Goal: Task Accomplishment & Management: Manage account settings

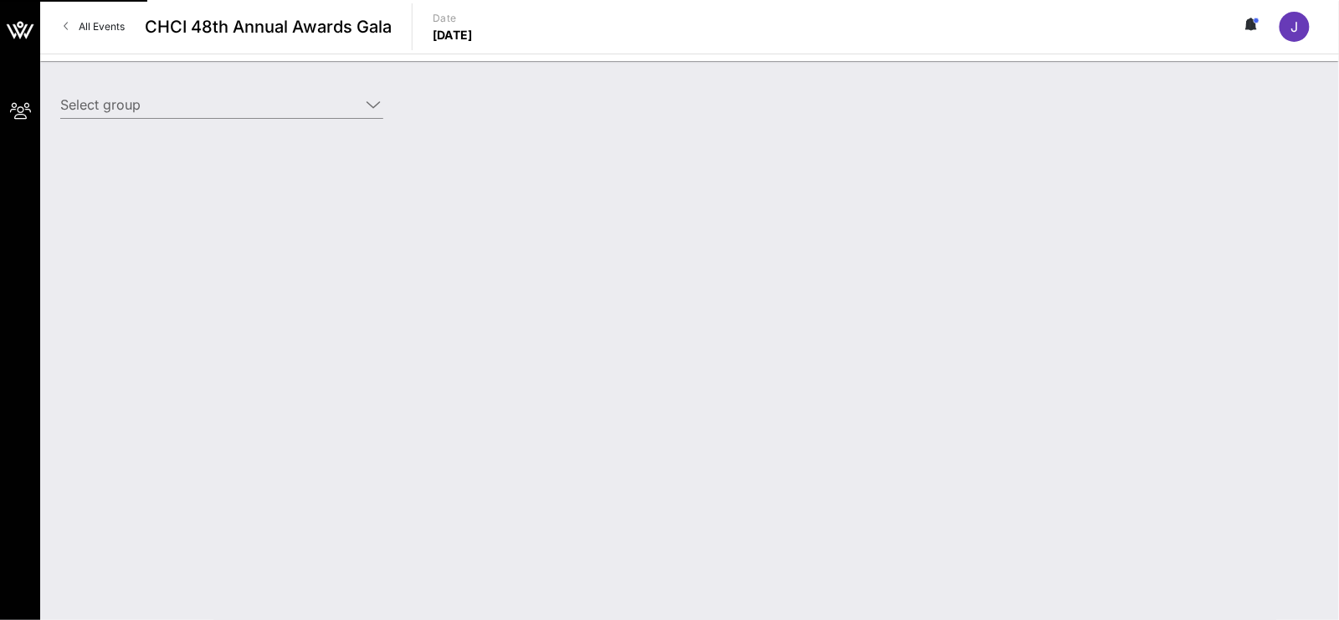
type input "Mastercard (Mastercard) [[PERSON_NAME], [PERSON_NAME][EMAIL_ADDRESS][DOMAIN_NAM…"
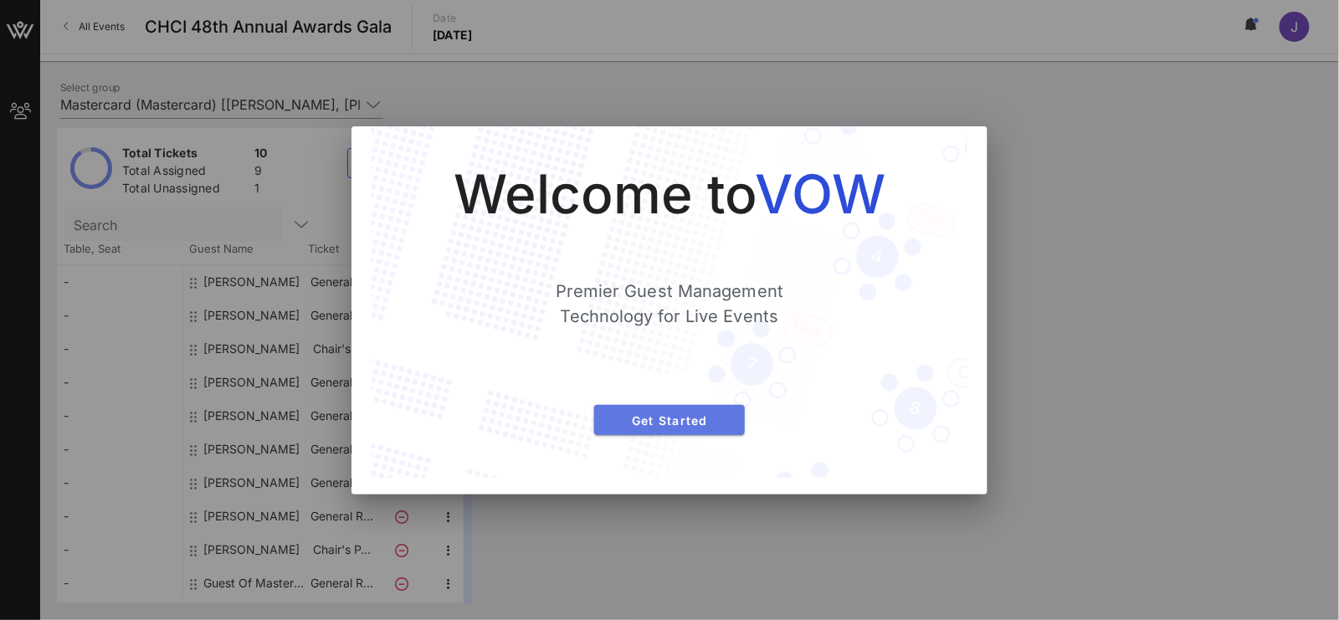
click at [656, 414] on span "Get Started" at bounding box center [670, 421] width 124 height 14
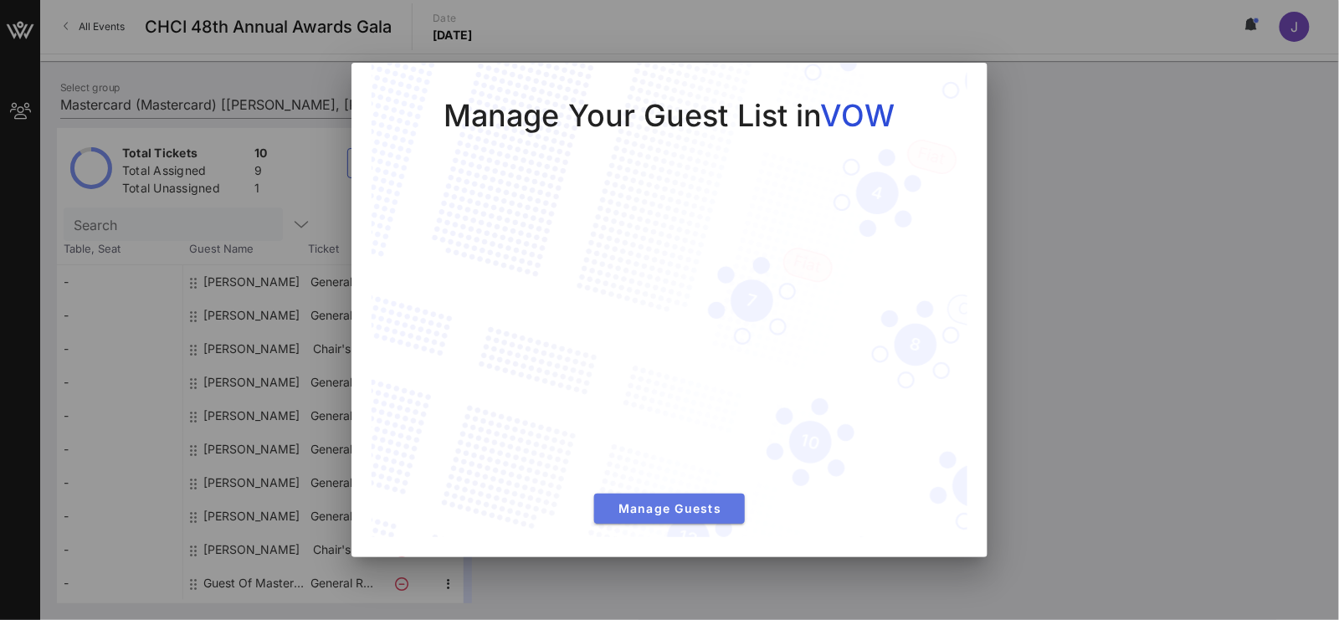
click at [669, 514] on span "Manage Guests" at bounding box center [670, 508] width 124 height 14
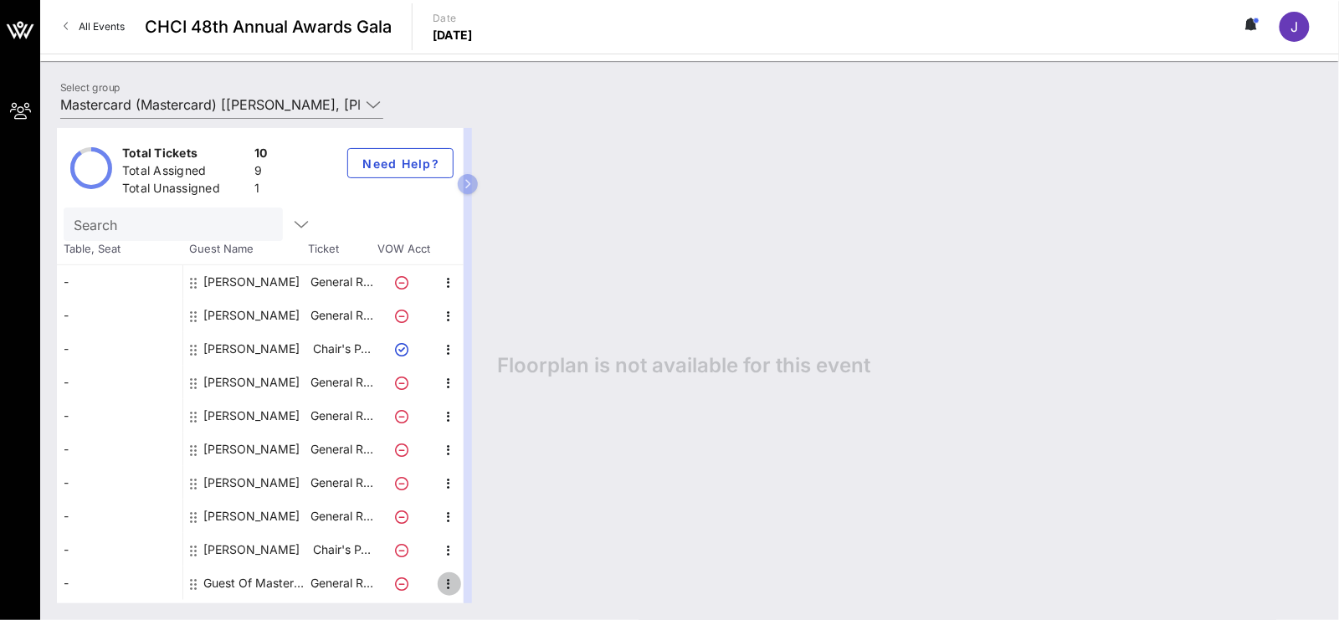
click at [441, 575] on icon "button" at bounding box center [449, 584] width 20 height 20
click at [474, 561] on div "Edit" at bounding box center [490, 559] width 33 height 13
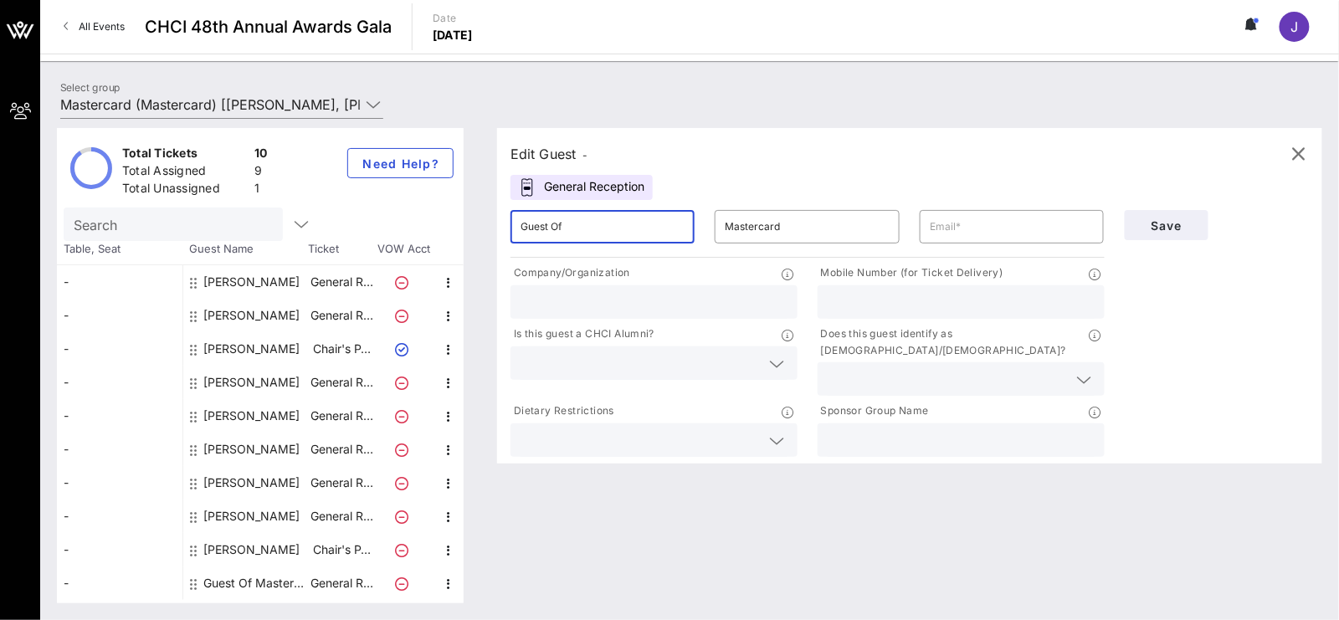
drag, startPoint x: 618, startPoint y: 222, endPoint x: 355, endPoint y: 187, distance: 265.1
click at [357, 187] on div "Total Tickets 10 Total Assigned 9 Total Unassigned 1 Need Help? Search Table, S…" at bounding box center [690, 365] width 1266 height 475
paste input "[PERSON_NAME]"
type input "[PERSON_NAME]"
type input "[EMAIL_ADDRESS][DOMAIN_NAME]"
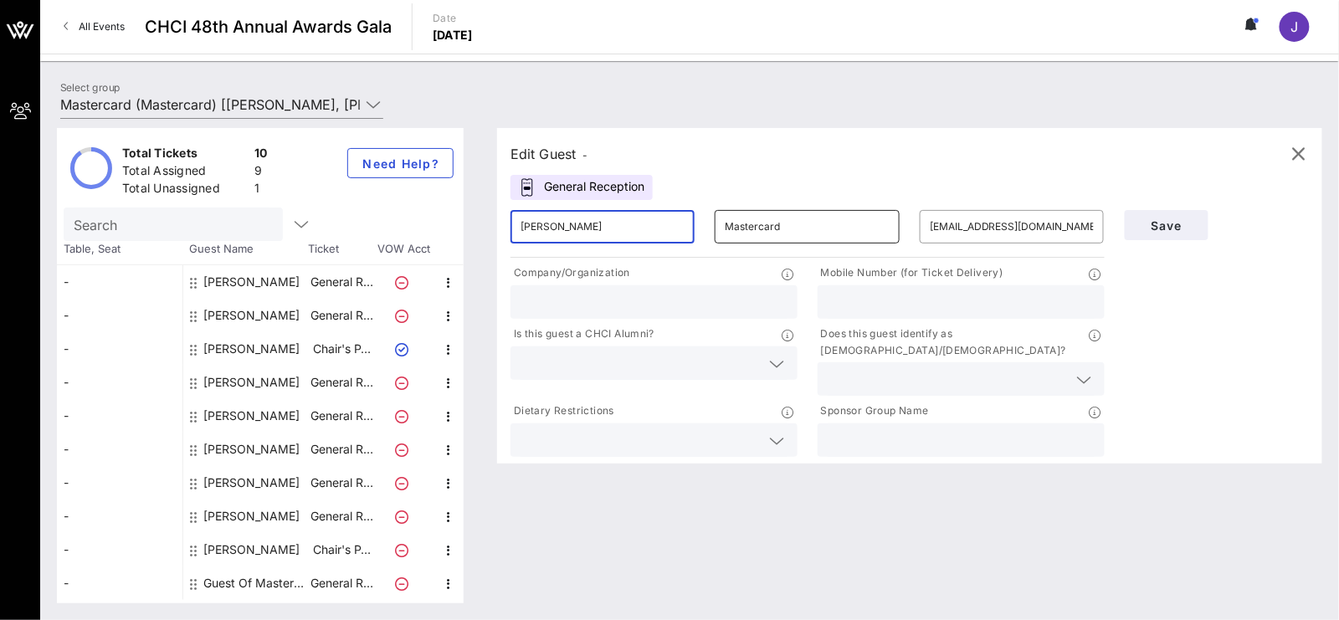
click at [783, 232] on input "Mastercard" at bounding box center [807, 226] width 164 height 27
click at [778, 229] on input "Mastercard" at bounding box center [807, 226] width 164 height 27
type input "Frintado"
click at [984, 303] on input "text" at bounding box center [961, 302] width 267 height 22
click at [683, 295] on input "text" at bounding box center [654, 302] width 267 height 22
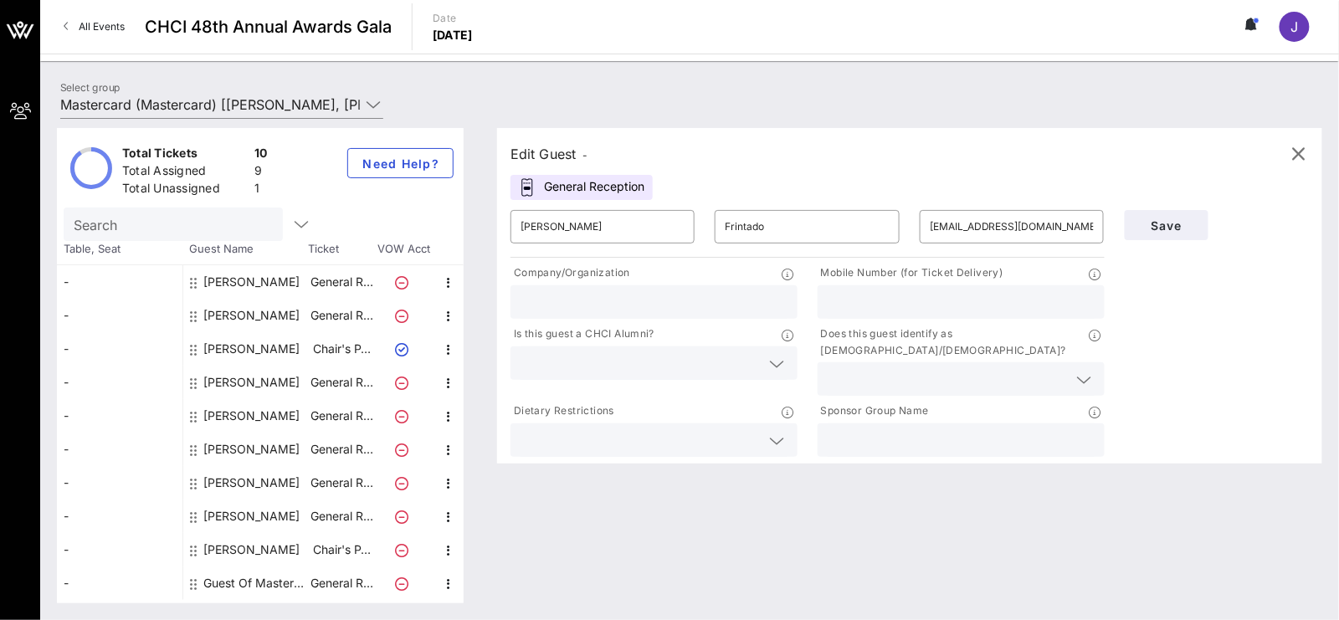
type input "Mastercard"
type input "6468725386"
drag, startPoint x: 899, startPoint y: 296, endPoint x: 771, endPoint y: 288, distance: 128.3
click at [771, 288] on div "Company/Organization Mastercard Mobile Number (for Ticket Delivery) 6468725386 …" at bounding box center [808, 360] width 614 height 199
click at [972, 368] on input "text" at bounding box center [948, 379] width 240 height 22
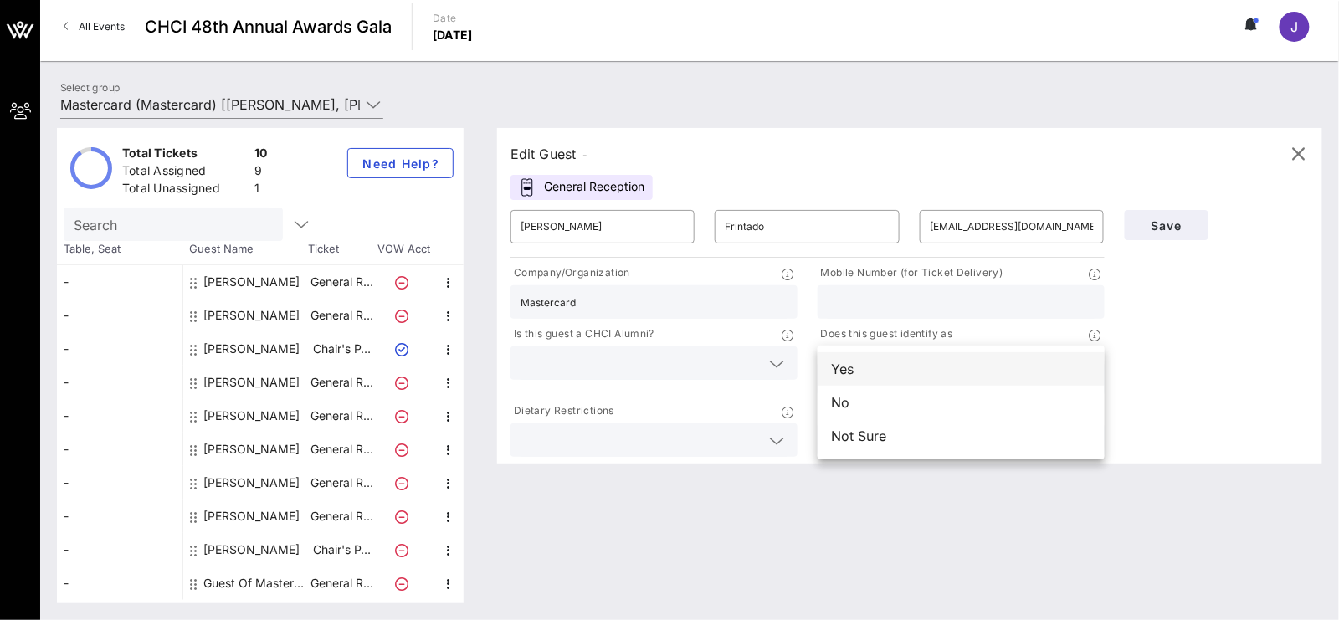
click at [888, 368] on div "Yes" at bounding box center [961, 368] width 287 height 33
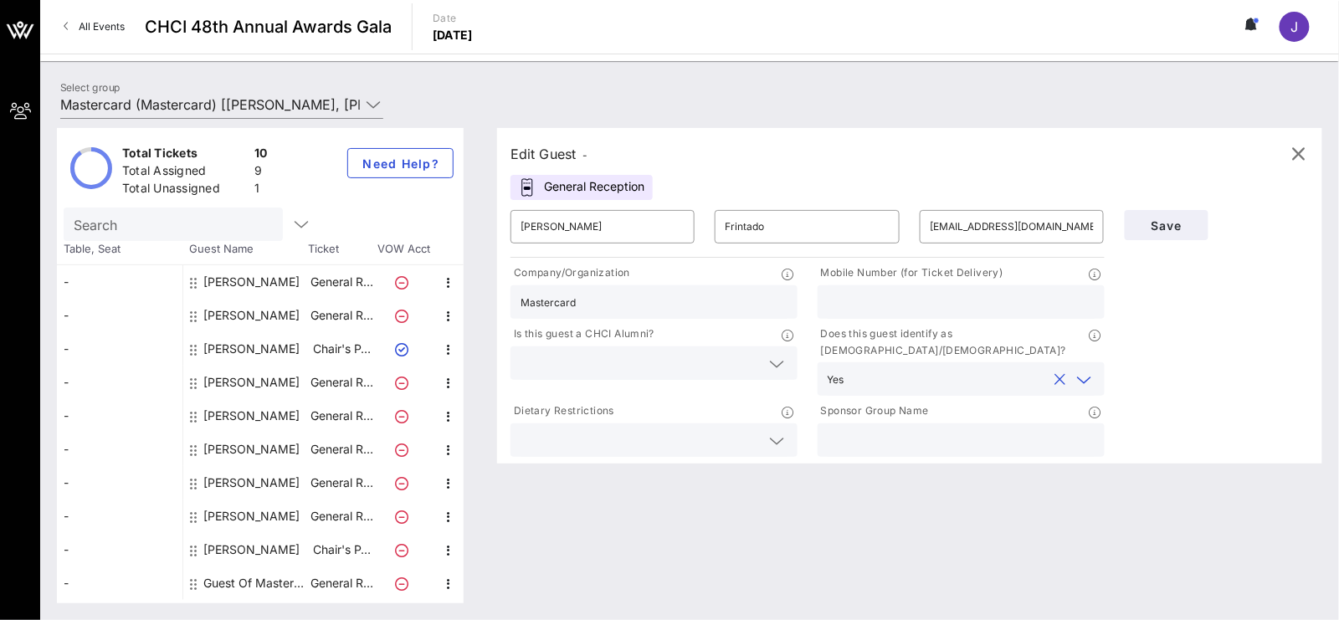
click at [958, 429] on input "text" at bounding box center [961, 440] width 267 height 22
type input "Mastercard"
click at [1184, 226] on span "Save" at bounding box center [1166, 225] width 57 height 14
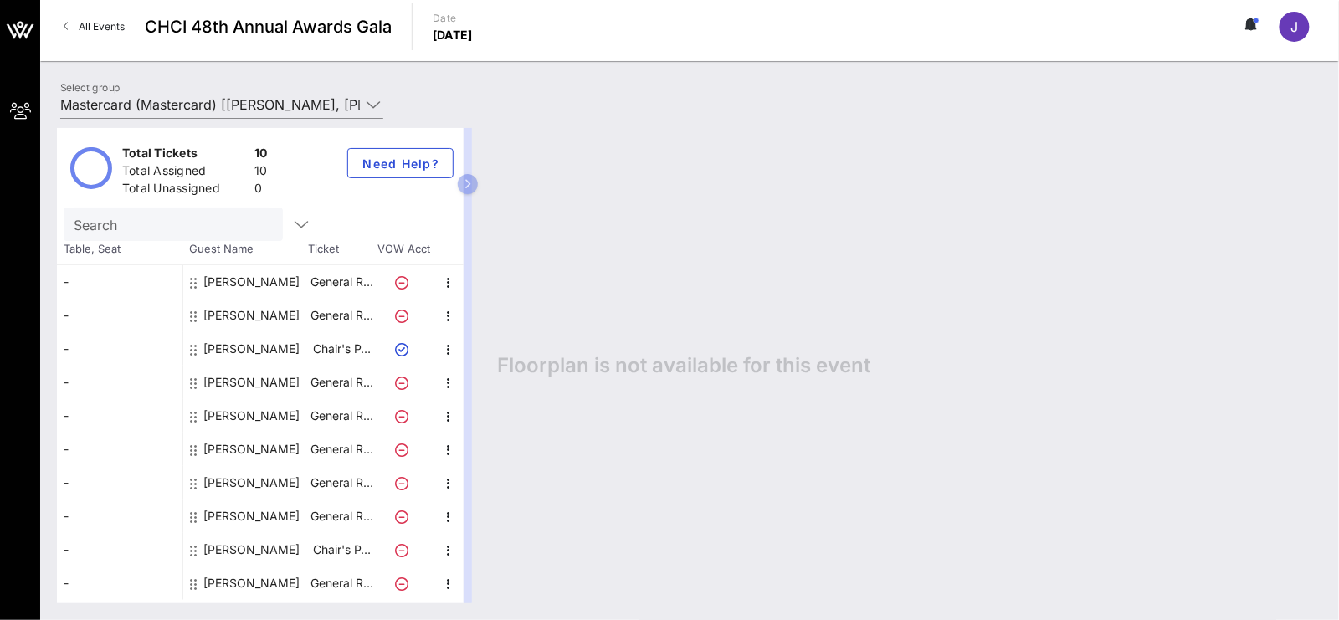
click at [252, 250] on span "Guest Name" at bounding box center [245, 249] width 126 height 17
click at [233, 249] on span "Guest Name" at bounding box center [245, 249] width 126 height 17
